Goal: Obtain resource: Download file/media

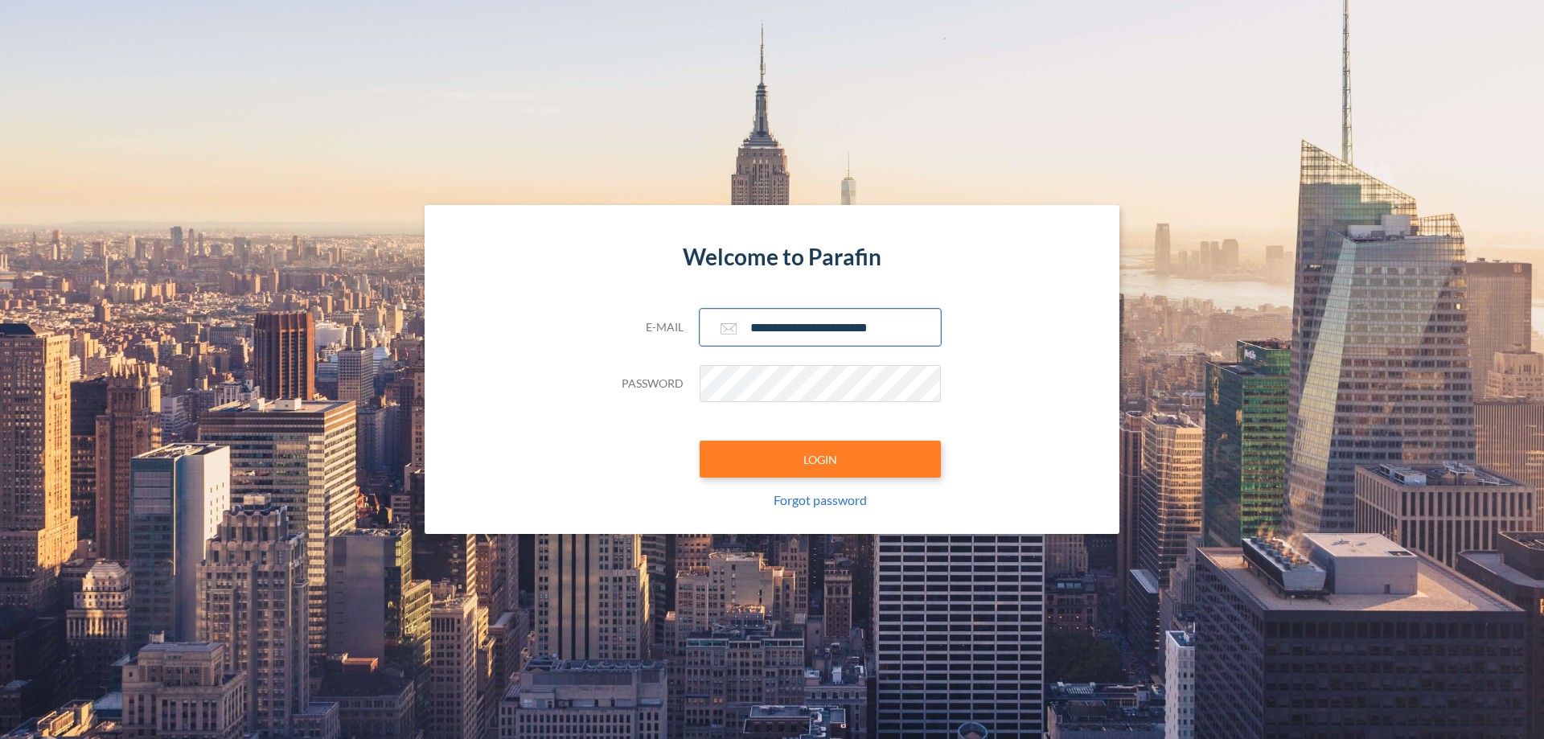
type input "**********"
click at [820, 459] on button "LOGIN" at bounding box center [819, 459] width 241 height 37
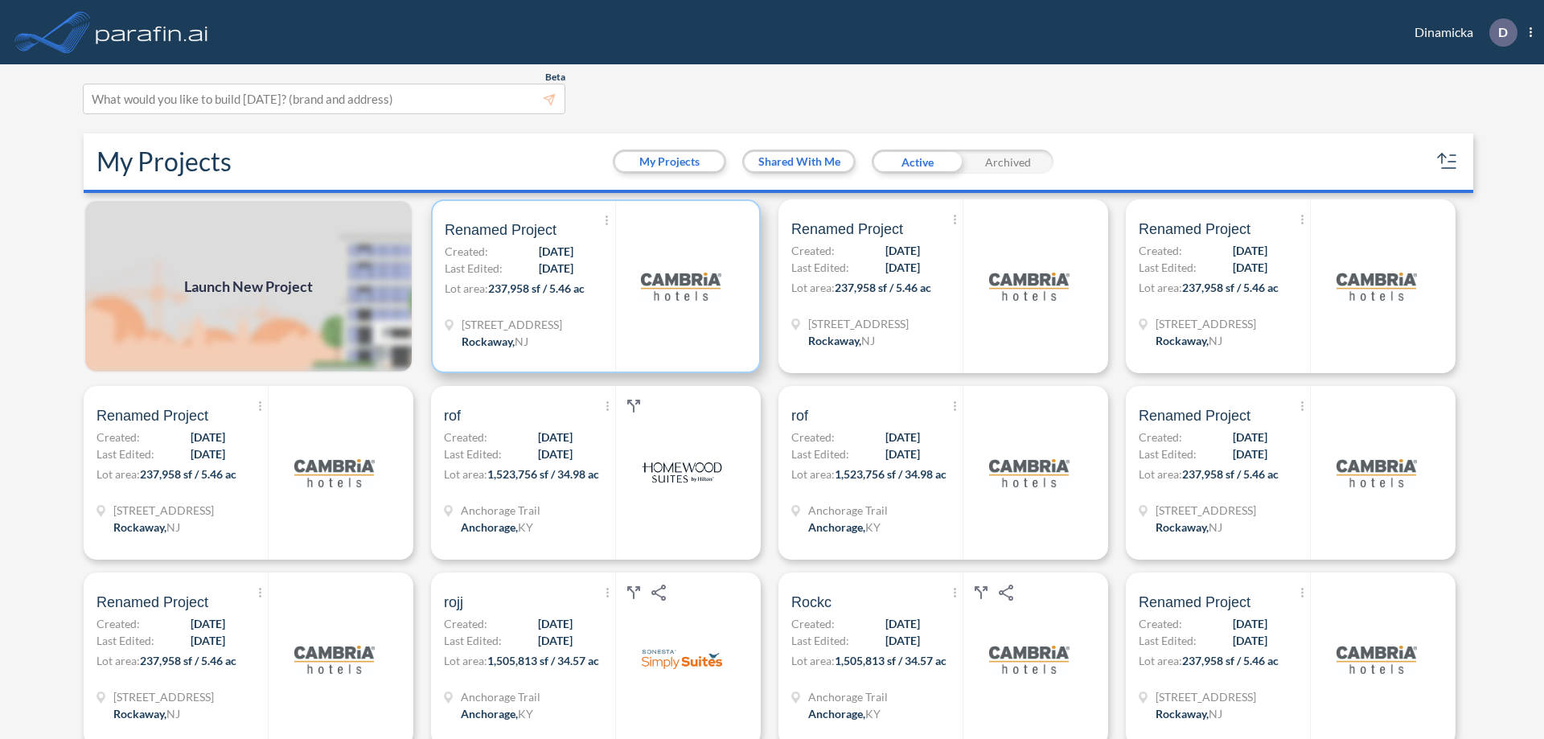
scroll to position [4, 0]
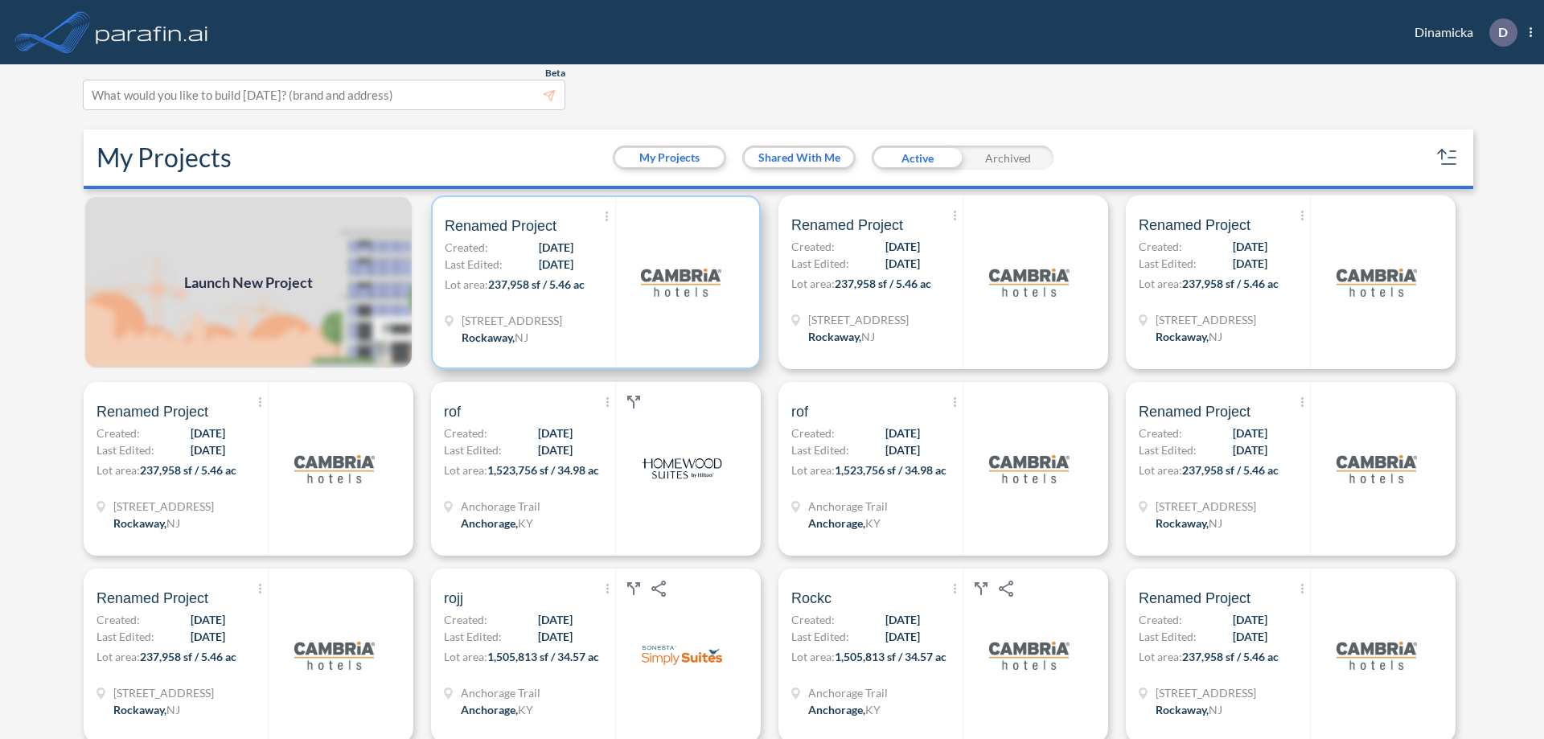
click at [593, 282] on p "Lot area: 237,958 sf / 5.46 ac" at bounding box center [530, 287] width 170 height 23
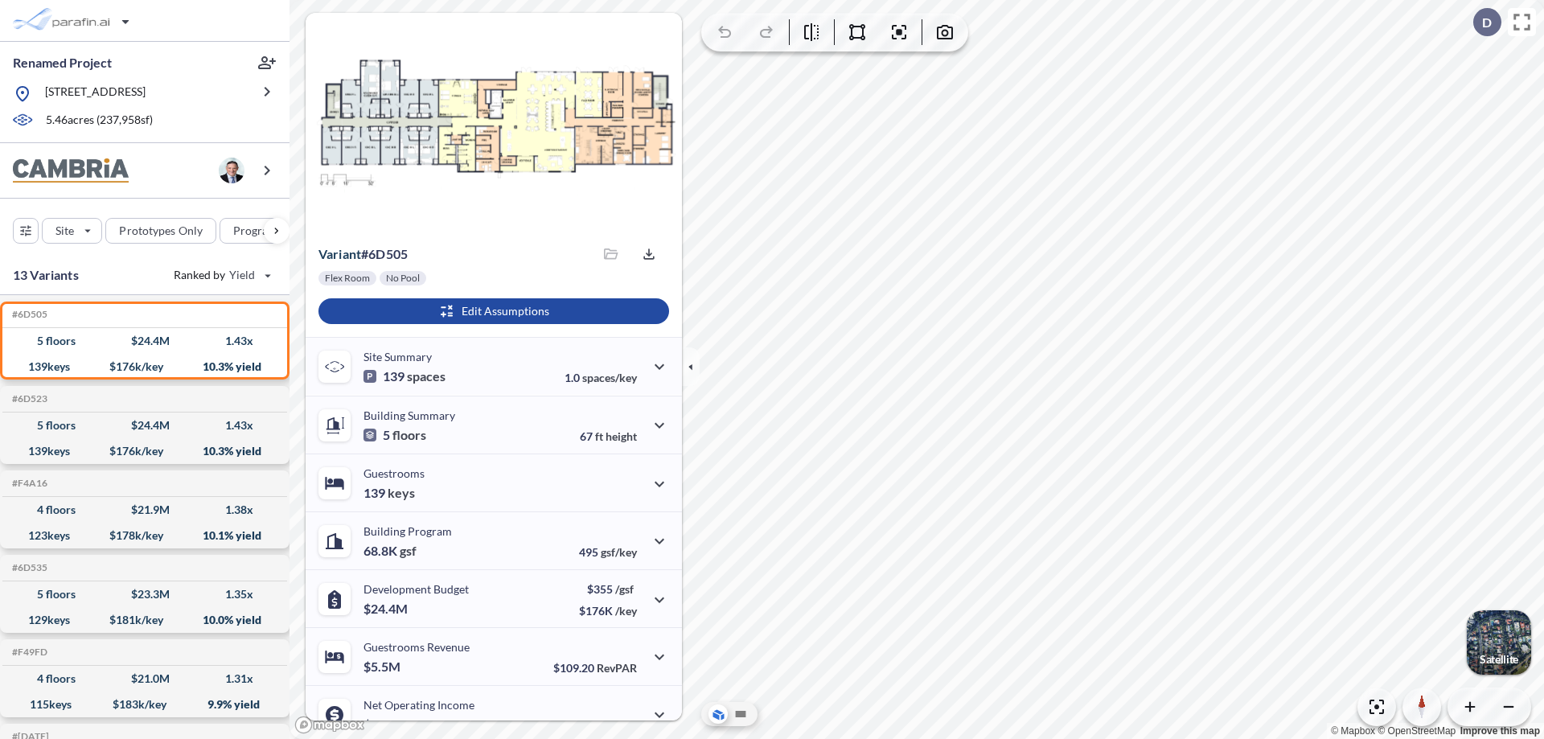
scroll to position [81, 0]
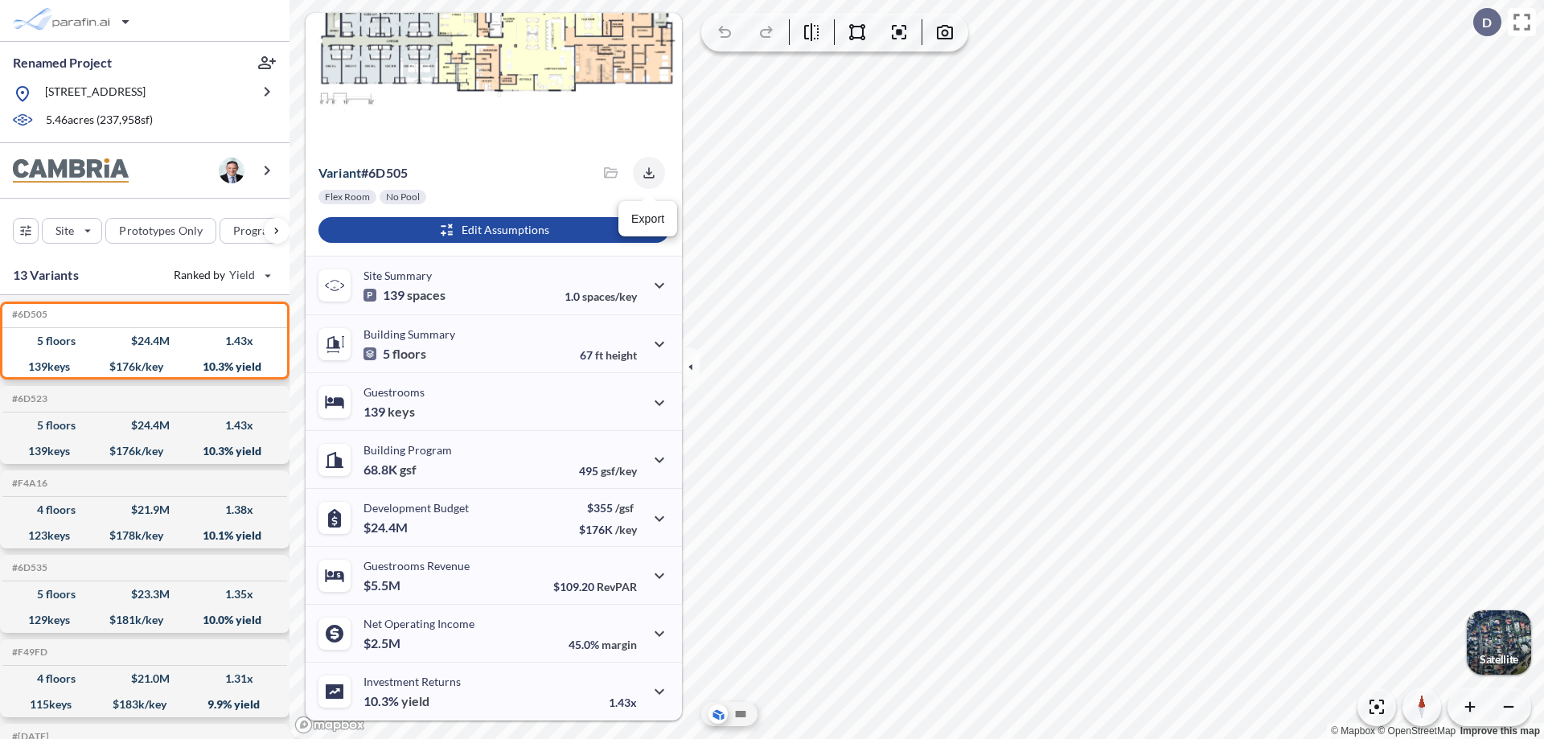
click at [644, 173] on icon "button" at bounding box center [648, 172] width 10 height 10
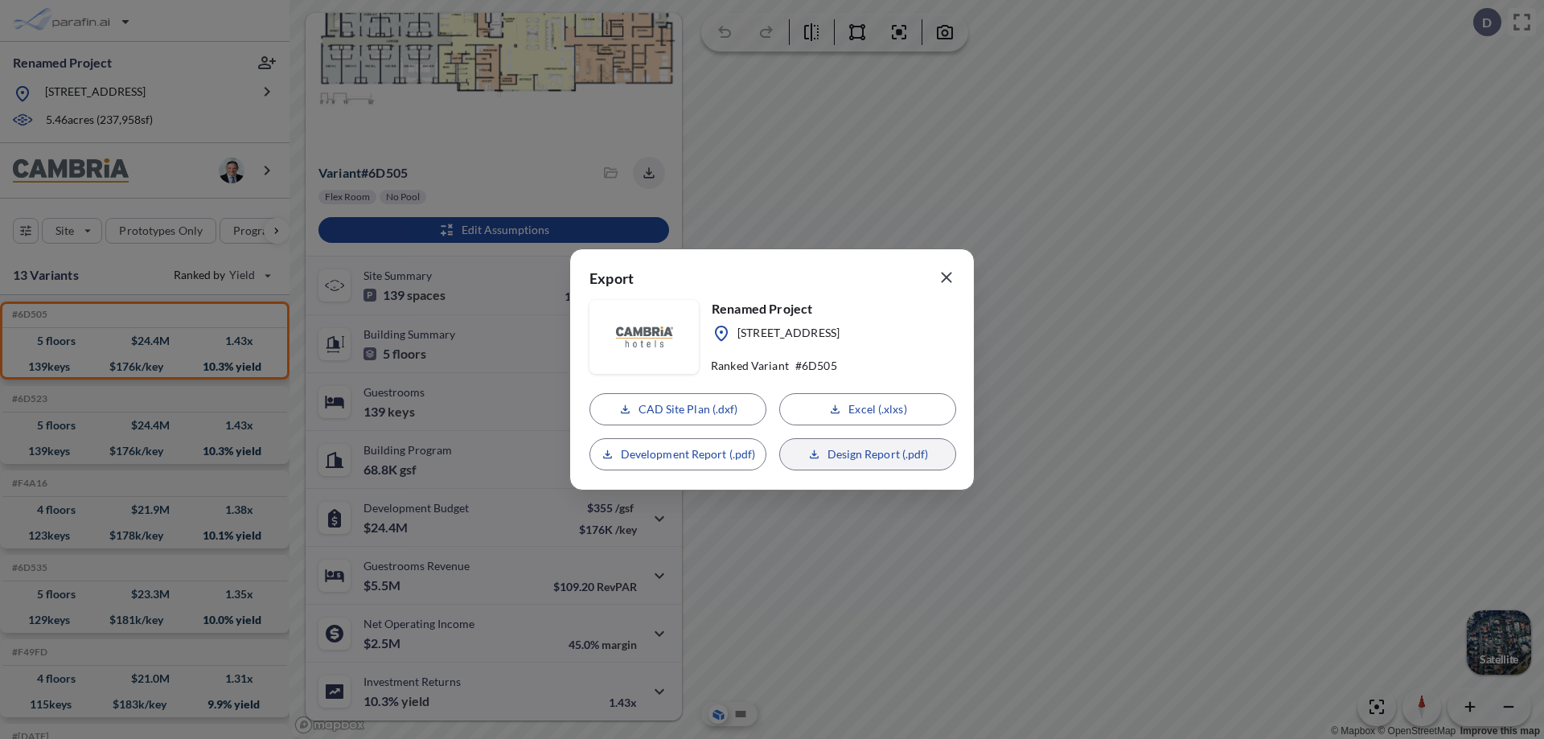
click at [867, 454] on p "Design Report (.pdf)" at bounding box center [877, 454] width 101 height 16
